Goal: Check status: Check status

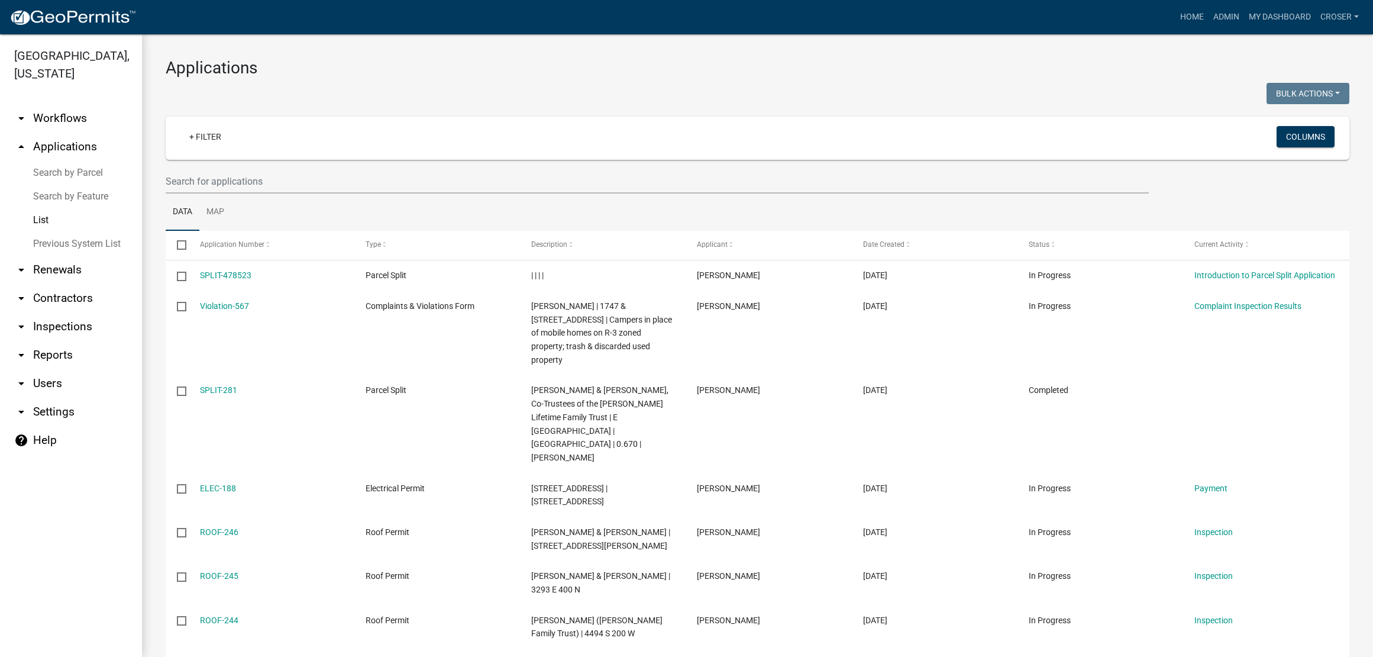
select select "3: 100"
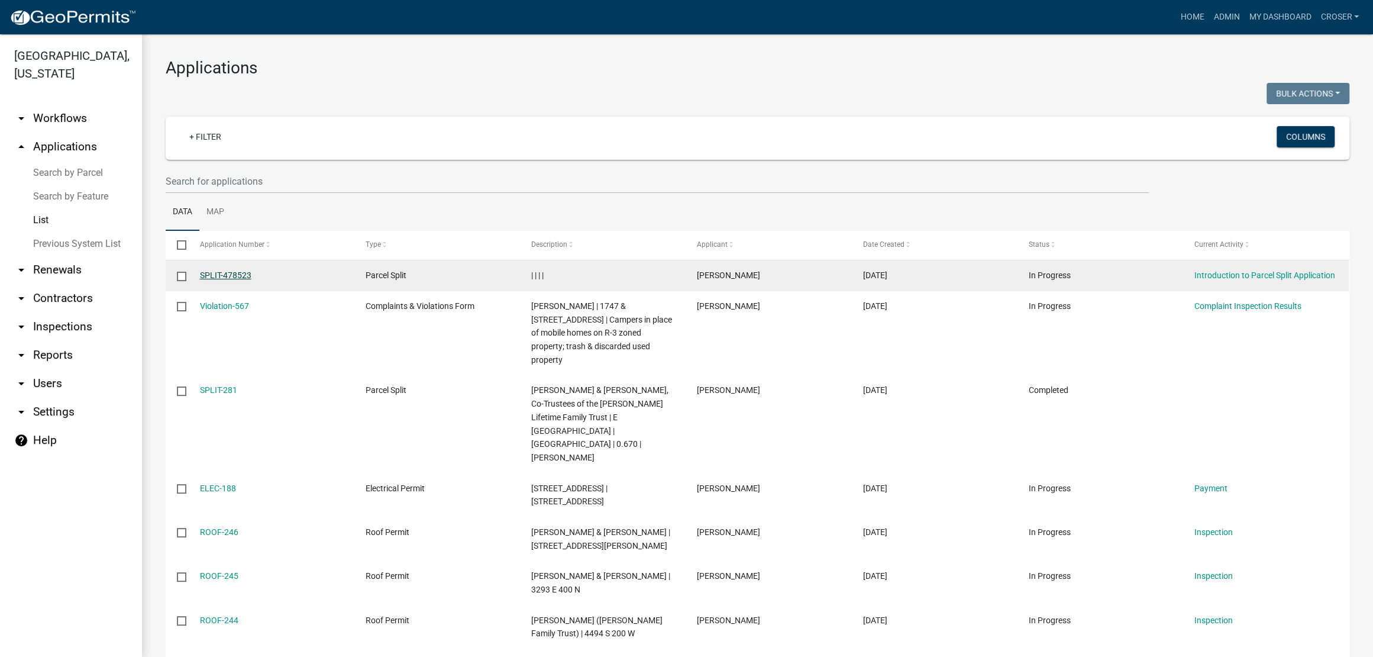
click at [233, 280] on link "SPLIT-478523" at bounding box center [225, 274] width 51 height 9
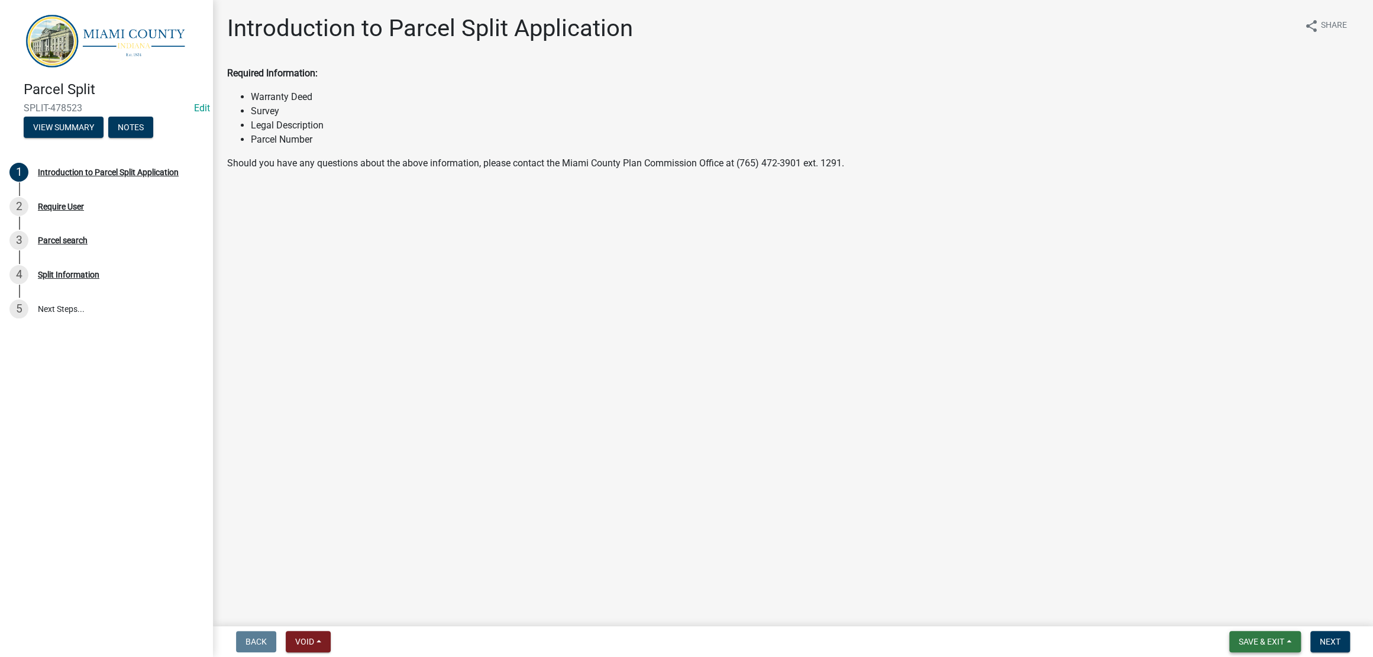
click at [1239, 640] on span "Save & Exit" at bounding box center [1262, 640] width 46 height 9
click at [1217, 602] on button "Save & Exit" at bounding box center [1253, 605] width 95 height 28
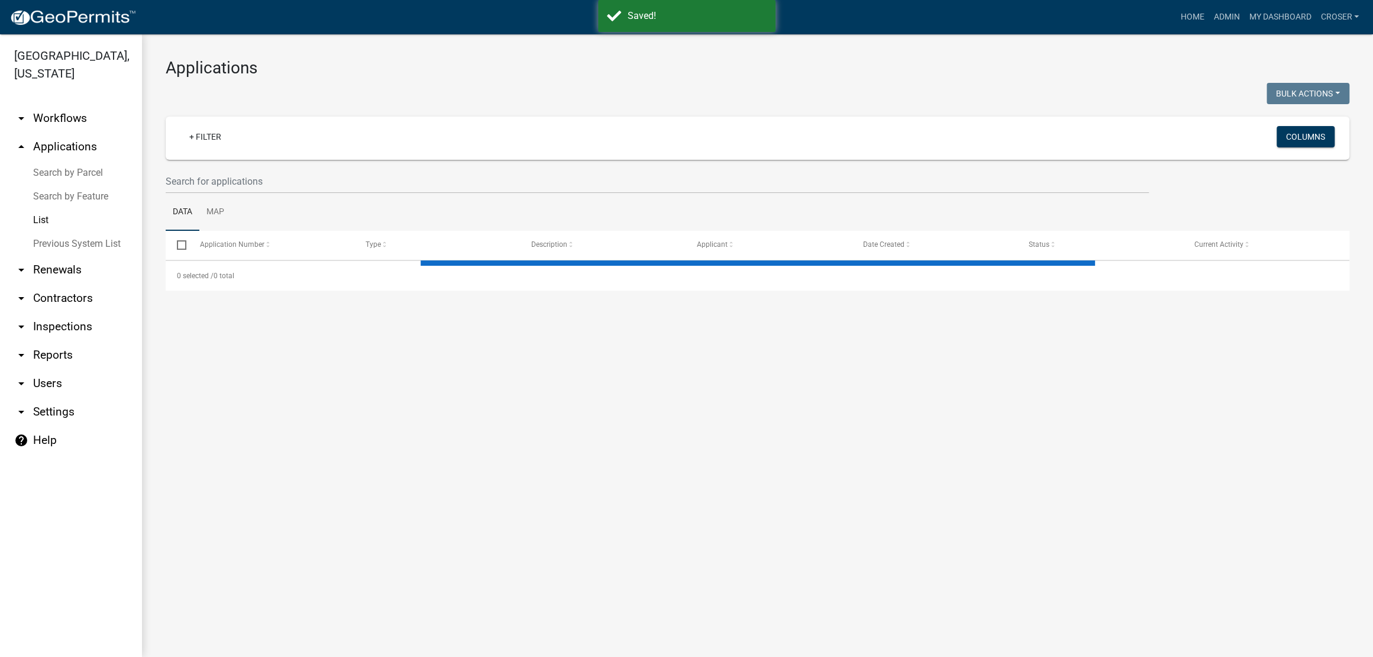
select select "3: 100"
